Goal: Use online tool/utility: Utilize a website feature to perform a specific function

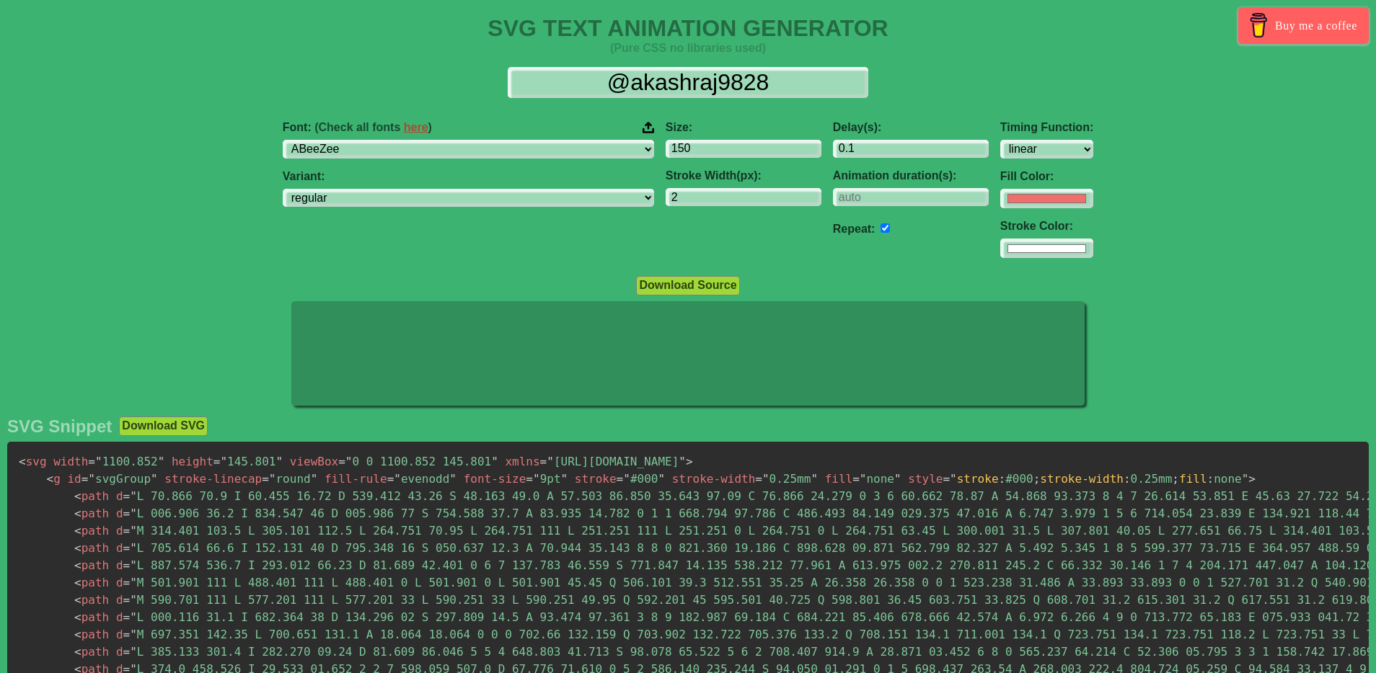
select select "linear"
click at [512, 150] on select "ABeeZee [PERSON_NAME] Display AR One Sans [PERSON_NAME] Libre Aboreto Abril Fat…" at bounding box center [468, 149] width 371 height 19
click at [500, 144] on select "ABeeZee [PERSON_NAME] Display AR One Sans [PERSON_NAME] Libre Aboreto Abril Fat…" at bounding box center [468, 149] width 371 height 19
select select "Fustat"
click at [394, 140] on select "ABeeZee [PERSON_NAME] Display AR One Sans [PERSON_NAME] Libre Aboreto Abril Fat…" at bounding box center [468, 149] width 371 height 19
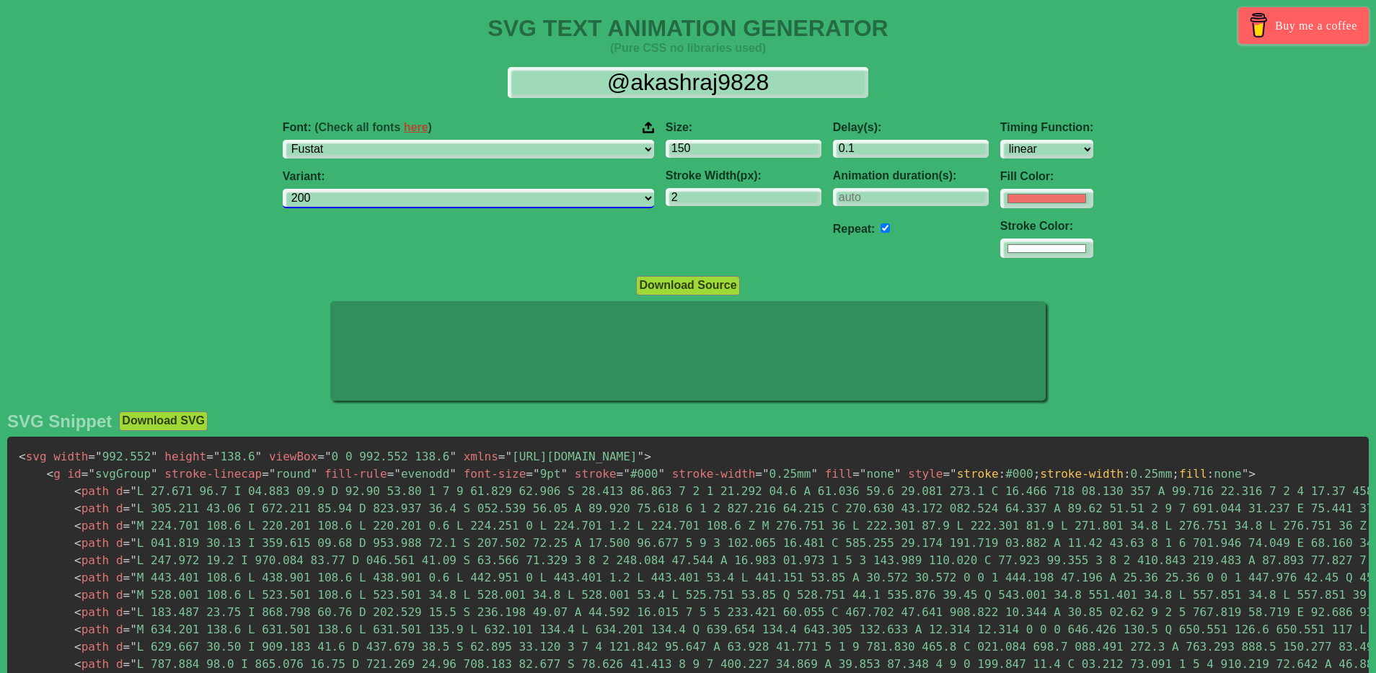
click at [565, 206] on select "200 300 regular [CREDIT_CARD_NUMBER]" at bounding box center [468, 198] width 371 height 19
select select "regular"
click at [394, 189] on select "200 300 regular [CREDIT_CARD_NUMBER]" at bounding box center [468, 198] width 371 height 19
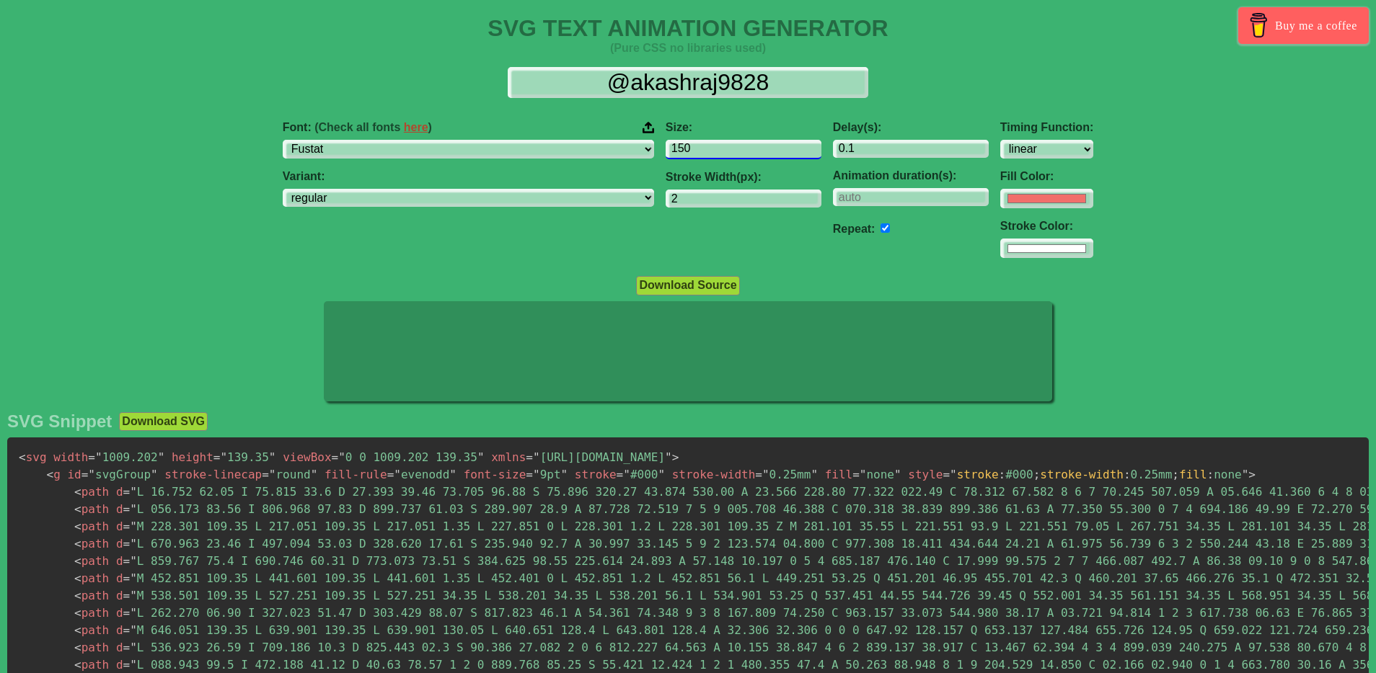
click at [712, 146] on input "150" at bounding box center [743, 149] width 156 height 19
drag, startPoint x: 692, startPoint y: 148, endPoint x: 606, endPoint y: 143, distance: 85.9
click at [665, 143] on input "150" at bounding box center [743, 149] width 156 height 19
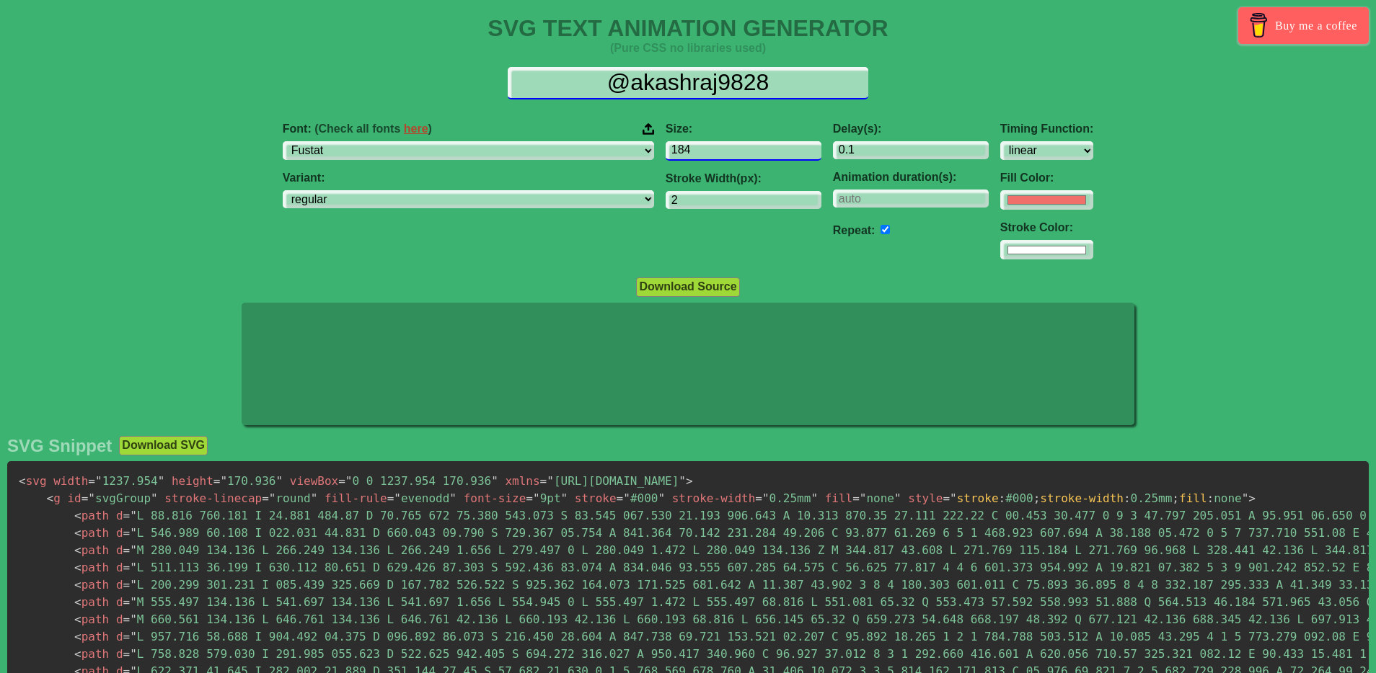
type input "184"
click at [727, 84] on input "@akashraj9828" at bounding box center [688, 83] width 360 height 32
drag, startPoint x: 795, startPoint y: 84, endPoint x: 575, endPoint y: 74, distance: 220.1
click at [575, 76] on input "@akashraj9828" at bounding box center [688, 83] width 360 height 32
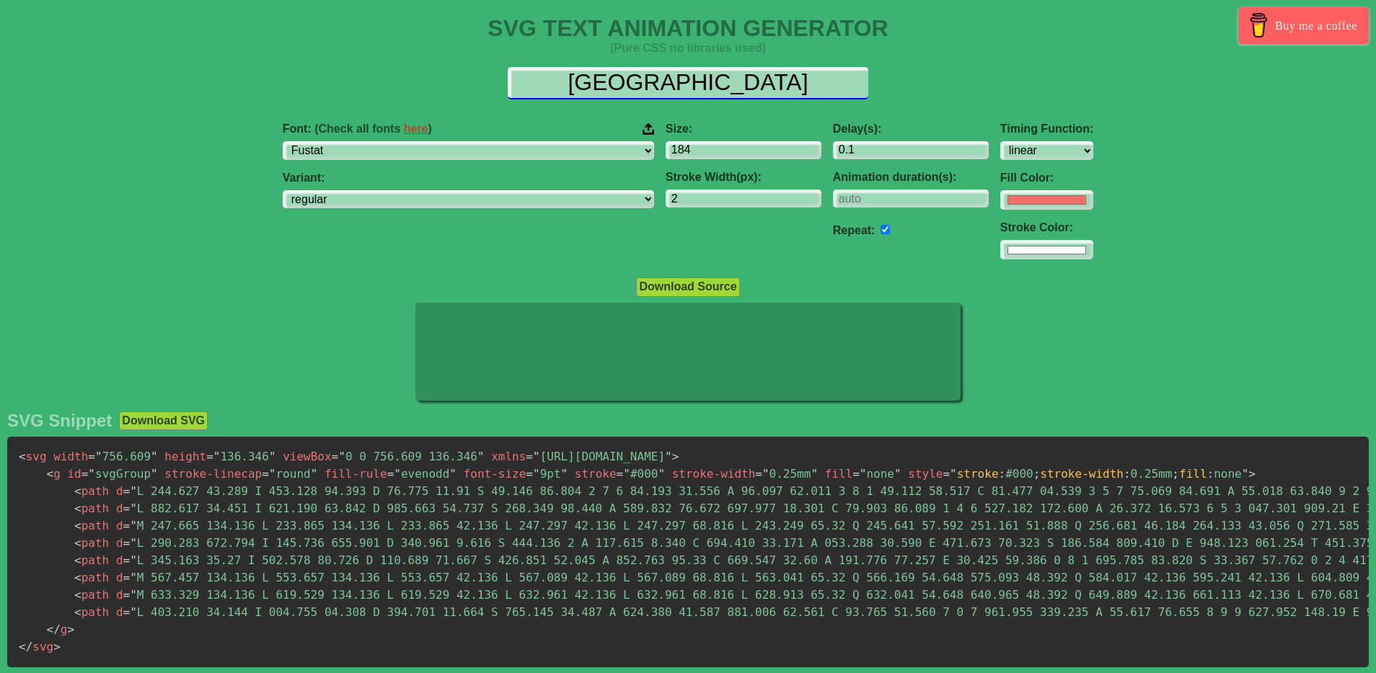
type input "[GEOGRAPHIC_DATA]"
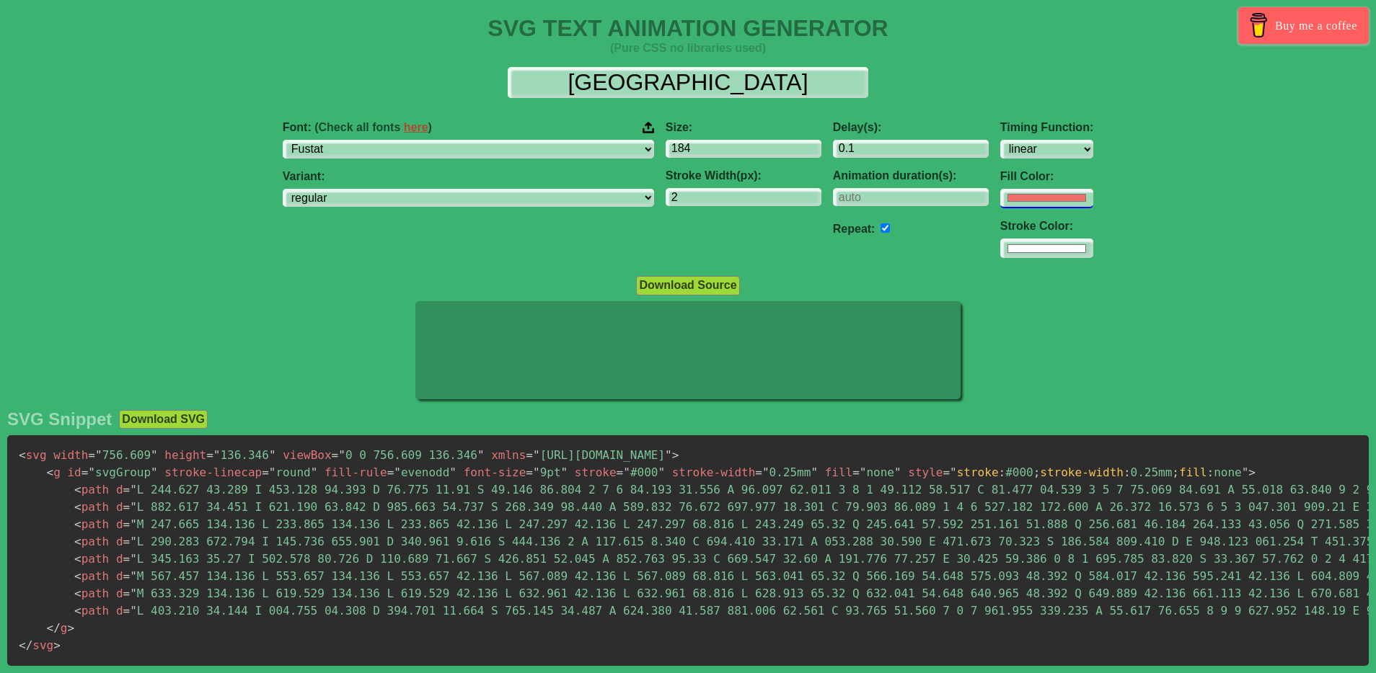
click at [1000, 206] on input "#f16f6b" at bounding box center [1046, 198] width 93 height 19
type input "#ffffff"
click at [1172, 211] on div "Font: (Check all fonts here ) ABeeZee [PERSON_NAME] Display AR One Sans [PERSON…" at bounding box center [688, 190] width 1376 height 161
click at [519, 156] on select "ABeeZee [PERSON_NAME] Display AR One Sans [PERSON_NAME] Libre Aboreto Abril Fat…" at bounding box center [468, 149] width 371 height 19
select select "Great Vibes"
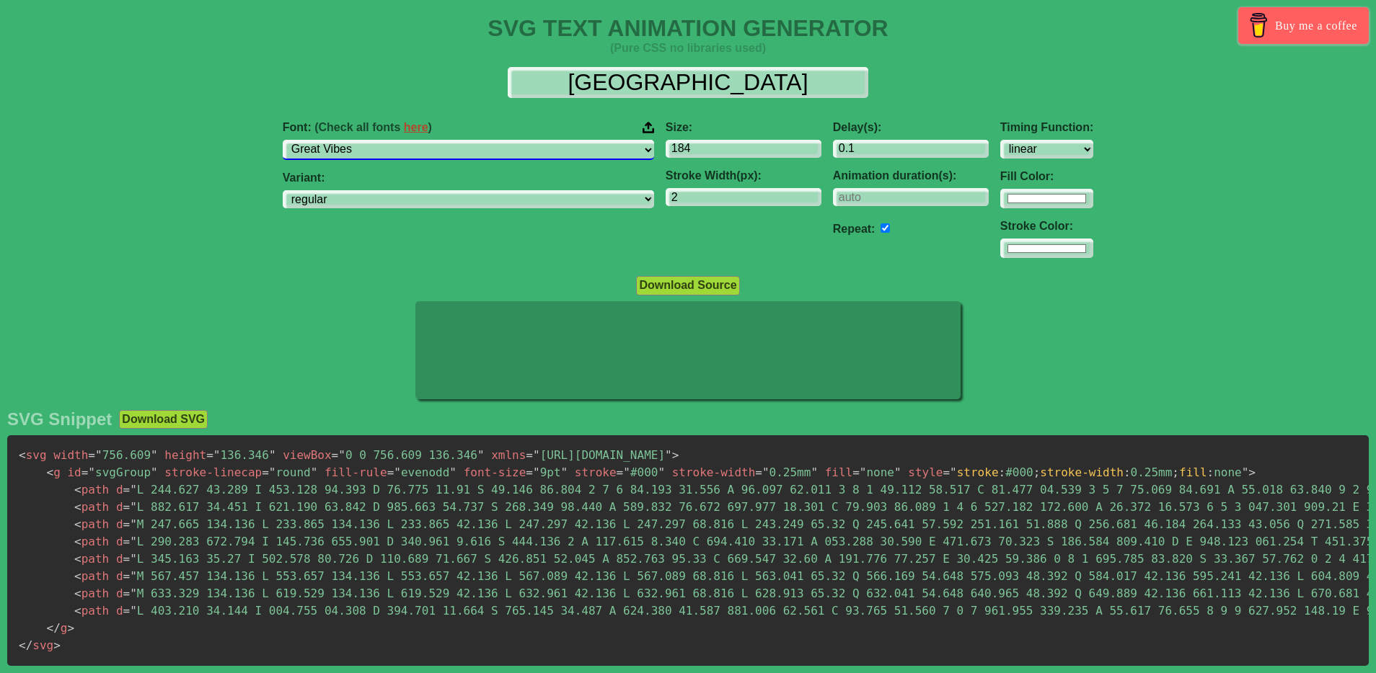
click at [394, 140] on select "ABeeZee [PERSON_NAME] Display AR One Sans [PERSON_NAME] Libre Aboreto Abril Fat…" at bounding box center [468, 149] width 371 height 19
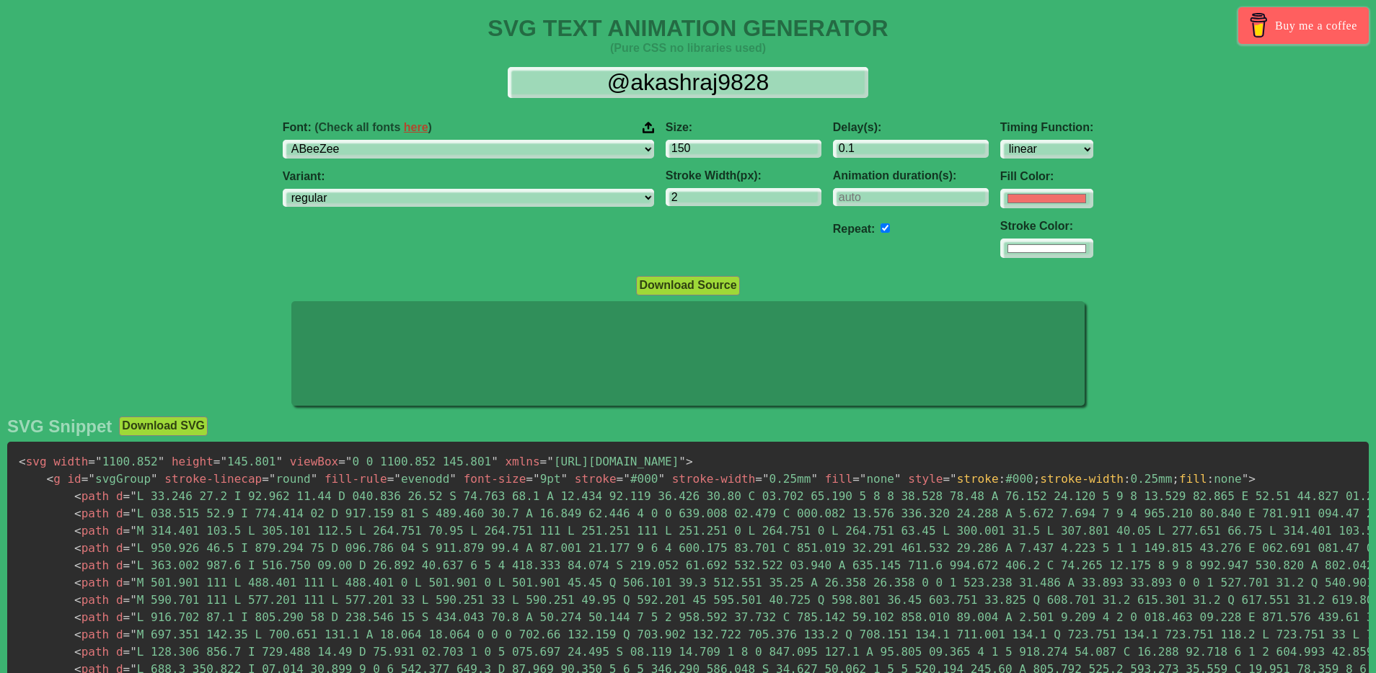
select select "linear"
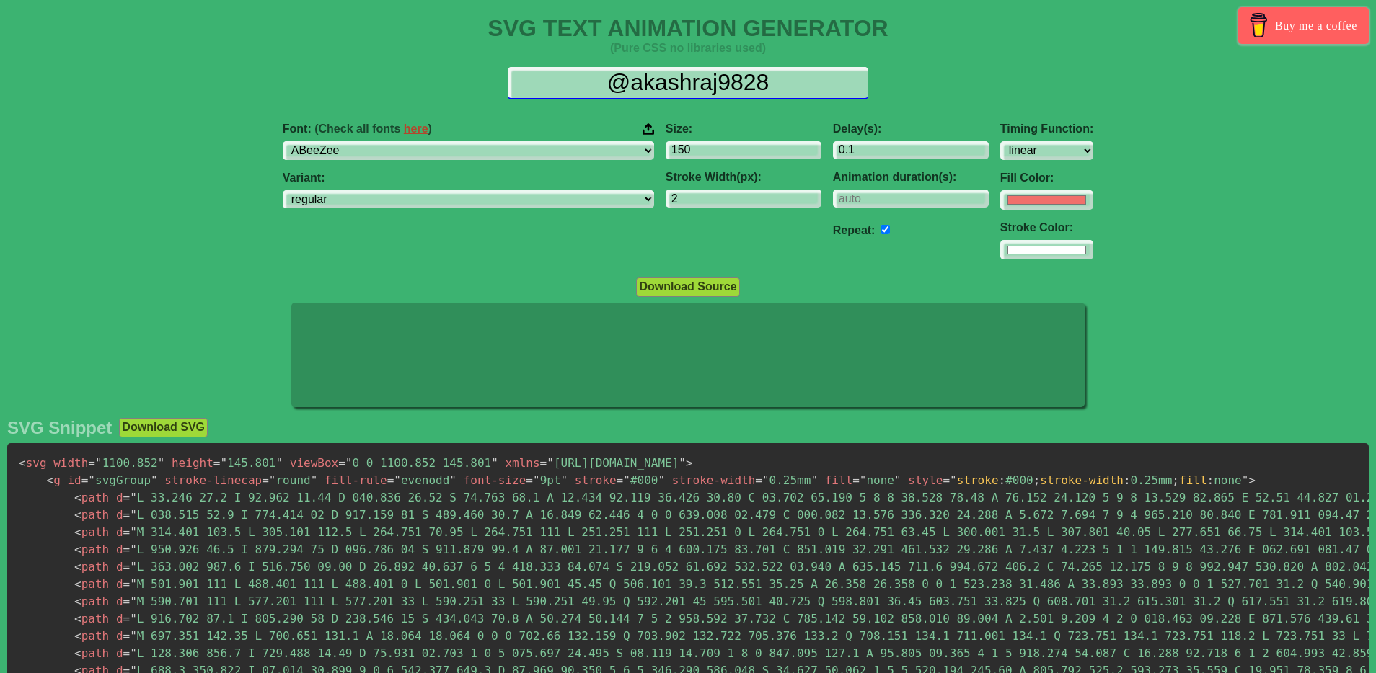
click at [744, 85] on input "@akashraj9828" at bounding box center [688, 83] width 360 height 32
drag, startPoint x: 794, startPoint y: 85, endPoint x: 606, endPoint y: 81, distance: 187.5
click at [606, 81] on input "@akashraj9828" at bounding box center [688, 83] width 360 height 32
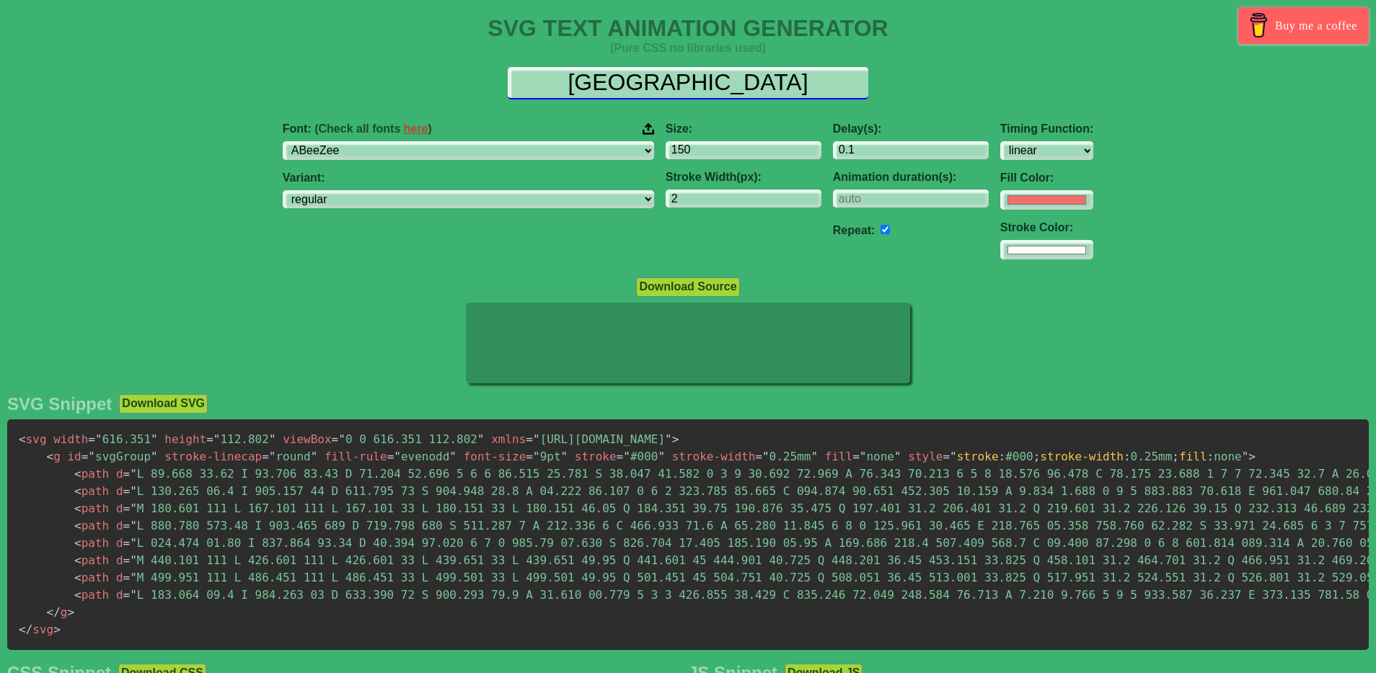
click at [650, 81] on input "[GEOGRAPHIC_DATA]" at bounding box center [688, 83] width 360 height 32
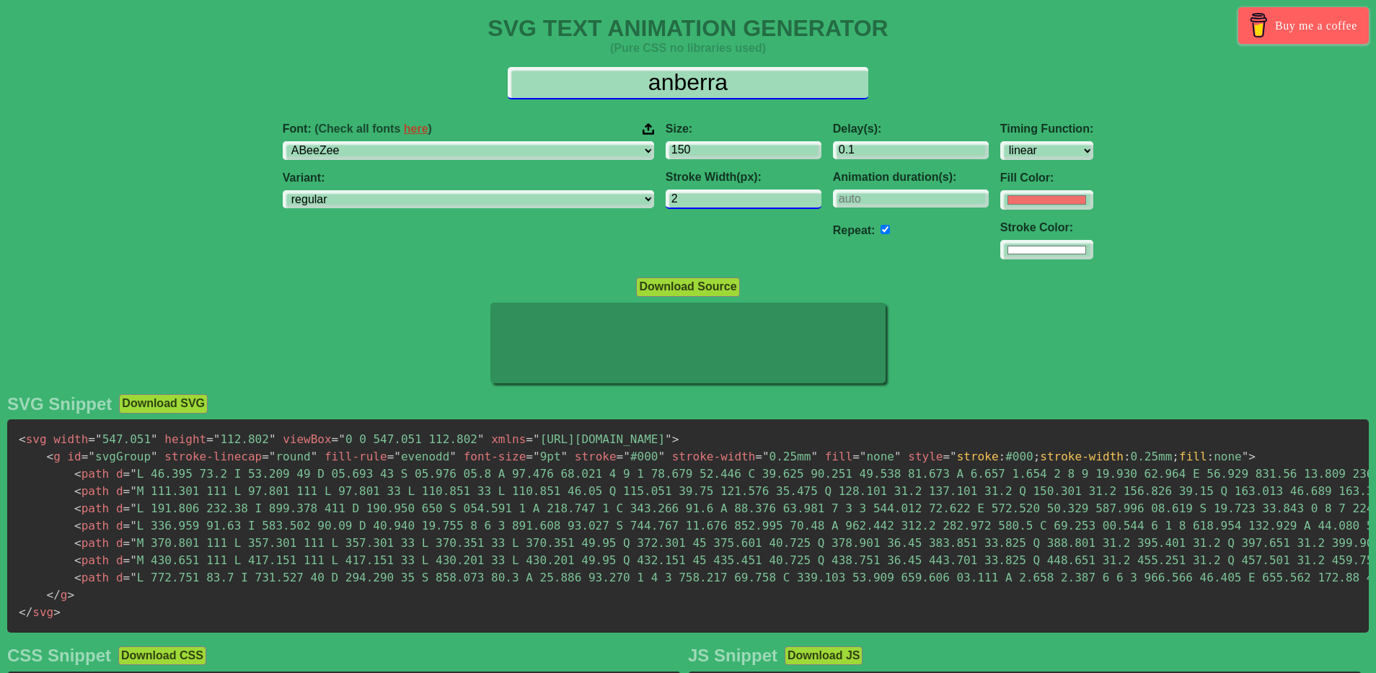
type input "[GEOGRAPHIC_DATA]"
